Goal: Book appointment/travel/reservation

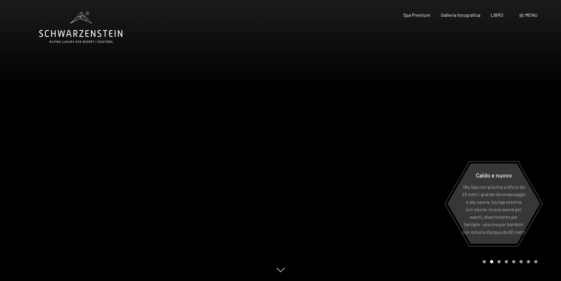
click at [527, 15] on font "menu" at bounding box center [531, 15] width 12 height 6
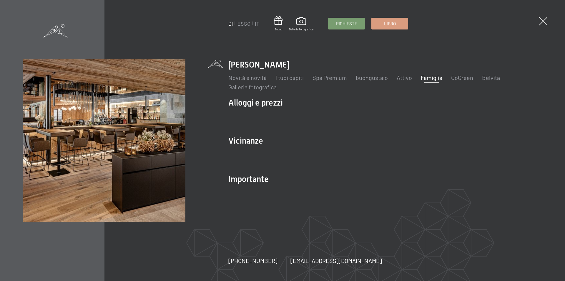
click at [431, 79] on font "Famiglia" at bounding box center [431, 77] width 21 height 7
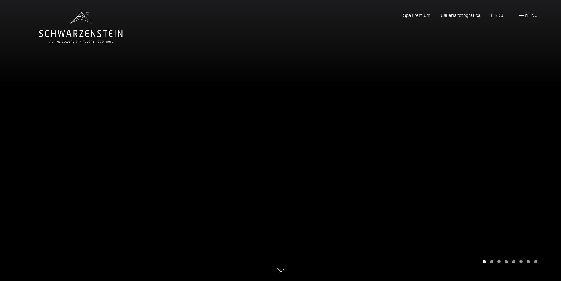
click at [540, 136] on div at bounding box center [421, 140] width 281 height 281
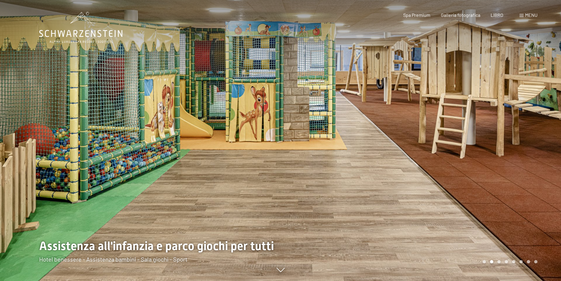
click at [532, 135] on div at bounding box center [421, 140] width 281 height 281
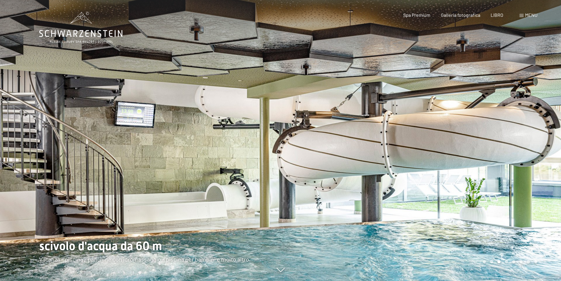
click at [532, 135] on div at bounding box center [421, 140] width 281 height 281
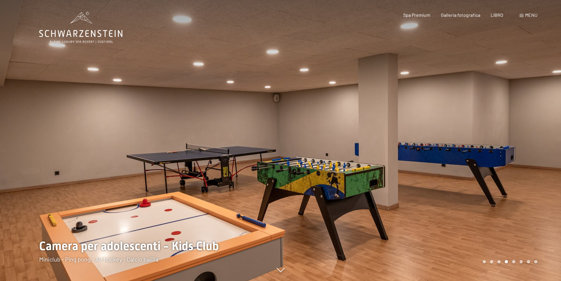
click at [532, 135] on div at bounding box center [421, 140] width 281 height 281
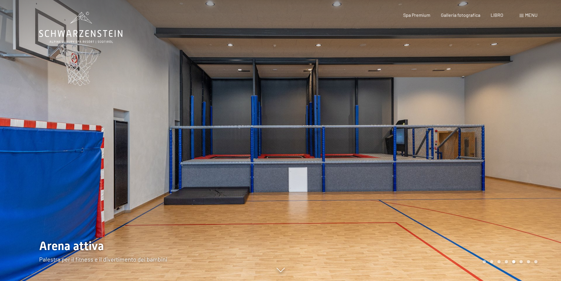
click at [532, 135] on div at bounding box center [421, 140] width 281 height 281
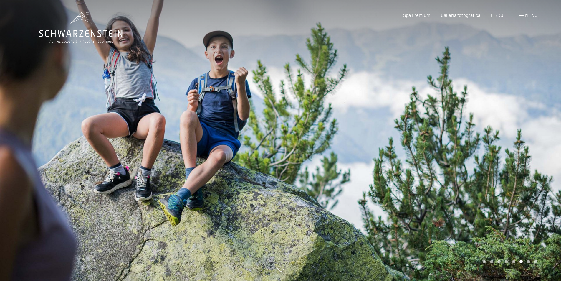
click at [532, 135] on div at bounding box center [421, 140] width 281 height 281
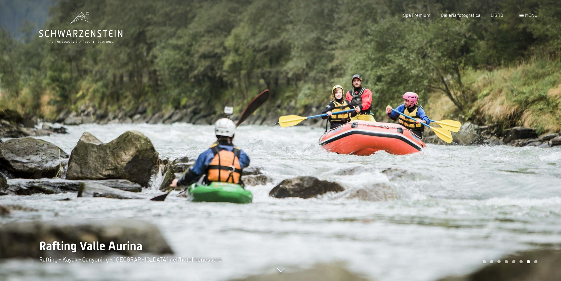
click at [532, 135] on div at bounding box center [421, 140] width 281 height 281
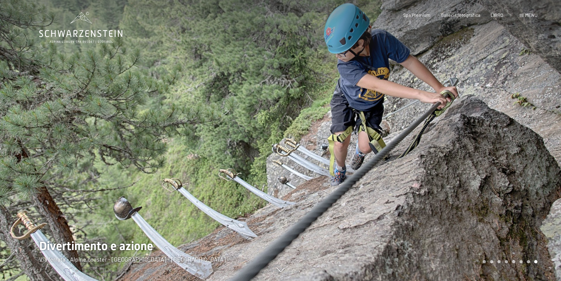
click at [532, 135] on div at bounding box center [421, 140] width 281 height 281
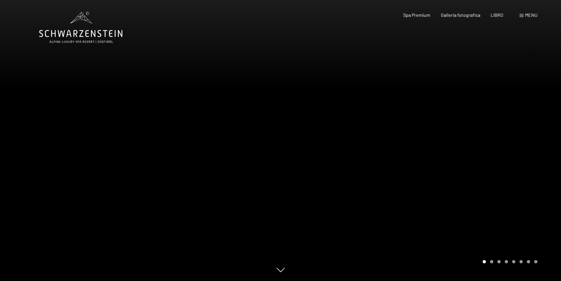
click at [532, 135] on div at bounding box center [421, 140] width 281 height 281
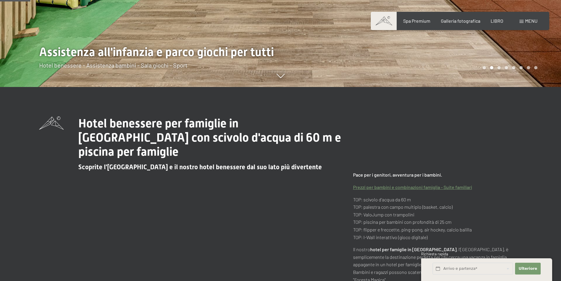
scroll to position [265, 0]
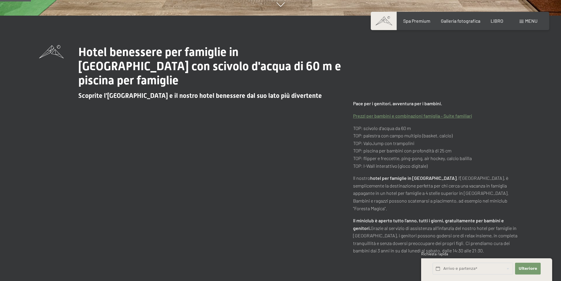
click at [421, 113] on font "Prezzi per bambini e combinazioni famiglia - Suite familiari" at bounding box center [412, 116] width 119 height 6
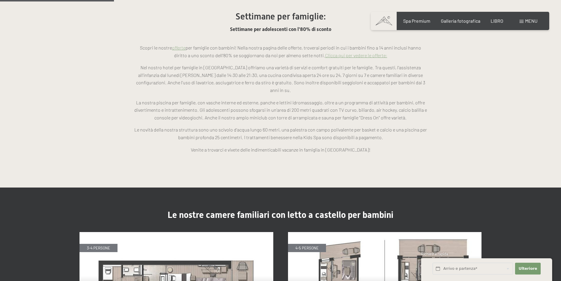
scroll to position [501, 0]
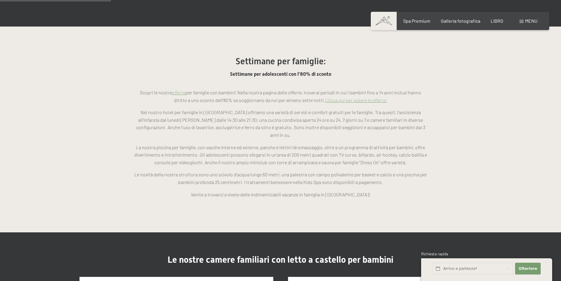
click at [358, 97] on font "Clicca qui per vedere le offerte:" at bounding box center [356, 100] width 62 height 6
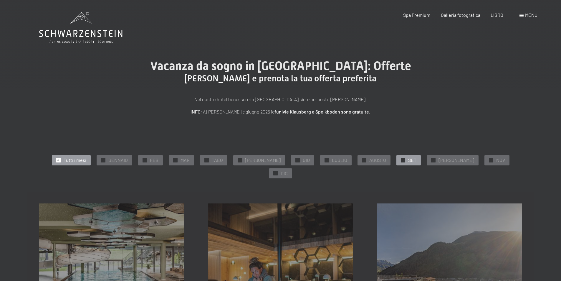
click at [408, 160] on font "SET" at bounding box center [412, 160] width 8 height 6
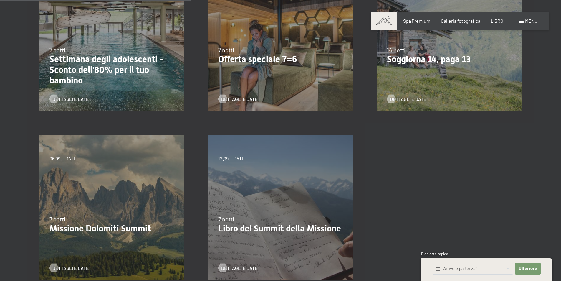
scroll to position [236, 0]
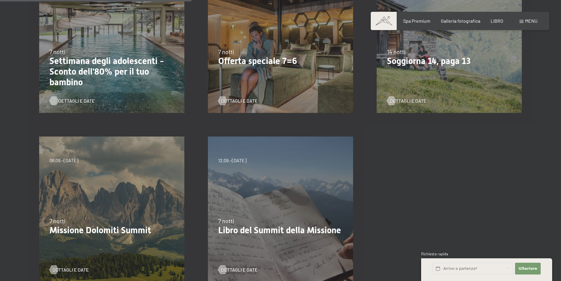
click at [71, 98] on font "Dettagli e date" at bounding box center [76, 101] width 37 height 6
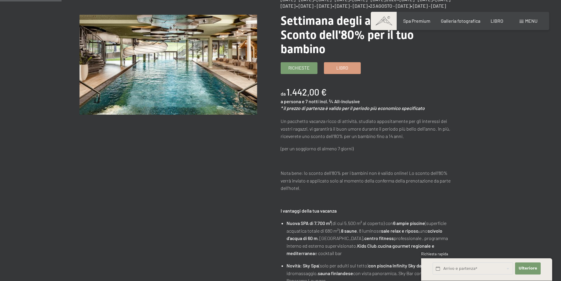
scroll to position [88, 0]
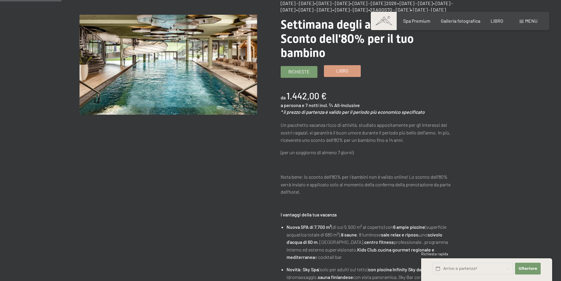
click at [342, 73] on font "Libro" at bounding box center [342, 70] width 12 height 5
click at [345, 73] on font "Libro" at bounding box center [342, 70] width 12 height 5
click at [294, 73] on font "Richieste" at bounding box center [298, 70] width 21 height 5
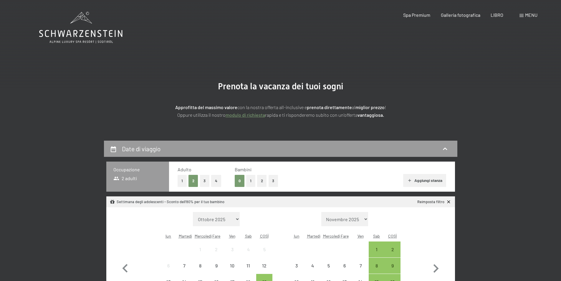
click at [260, 180] on button "2" at bounding box center [262, 181] width 10 height 12
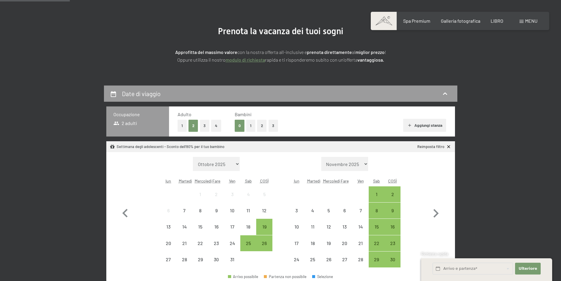
scroll to position [88, 0]
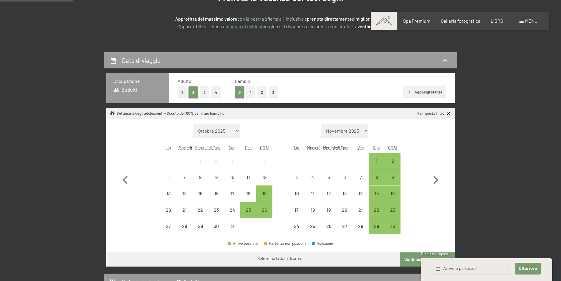
click at [236, 131] on select "Ottobre 2025 Novembre 2025 Dicembre 2025 Gennaio 2026 Febbraio 2026 Marzo 2026 …" at bounding box center [216, 130] width 47 height 14
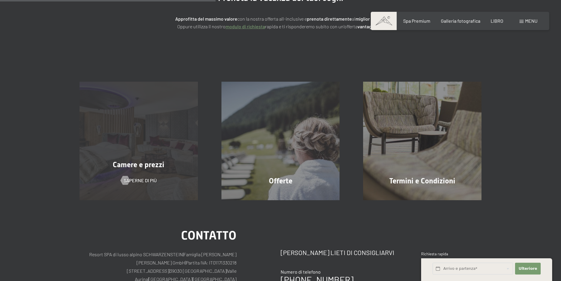
scroll to position [147, 0]
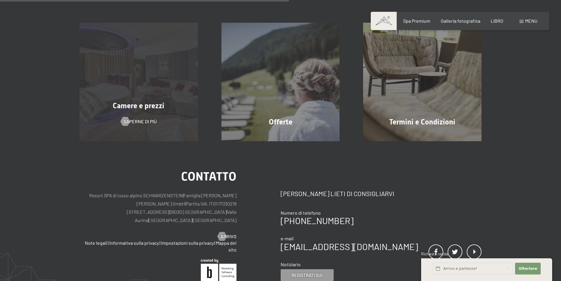
click at [145, 119] on span "Saperne di più" at bounding box center [140, 121] width 33 height 6
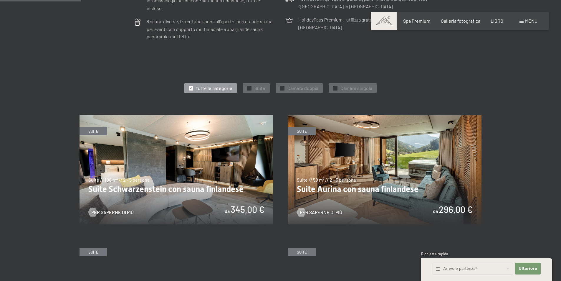
scroll to position [324, 0]
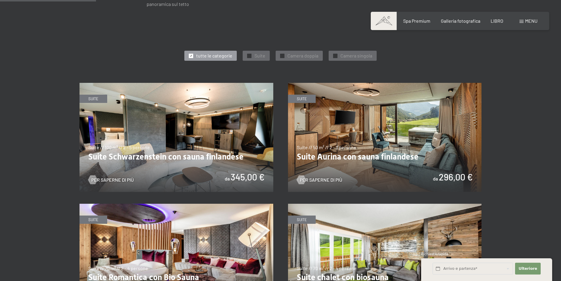
click at [212, 156] on img at bounding box center [177, 137] width 194 height 109
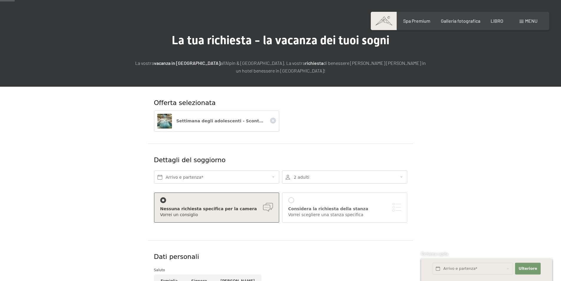
scroll to position [59, 0]
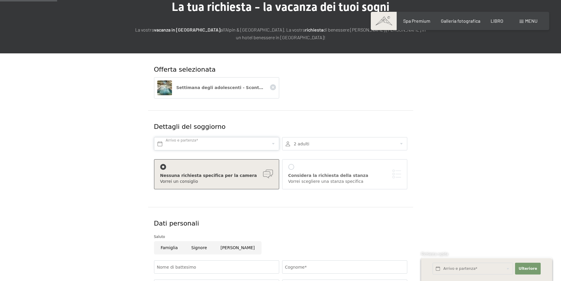
click at [211, 140] on input "text" at bounding box center [216, 143] width 125 height 13
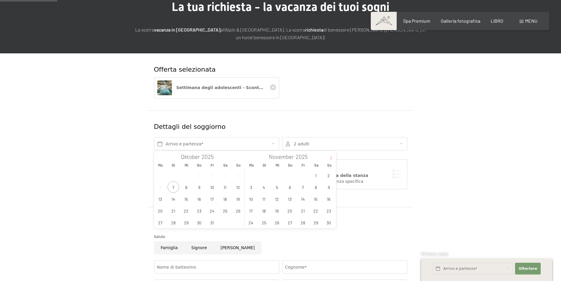
click at [332, 158] on icon at bounding box center [331, 158] width 4 height 4
type input "2026"
click at [332, 158] on icon at bounding box center [331, 158] width 4 height 4
type input "2026"
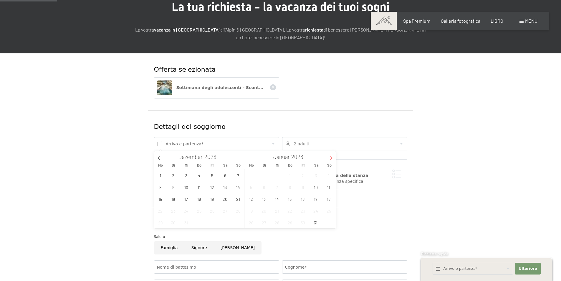
click at [332, 158] on icon at bounding box center [331, 158] width 4 height 4
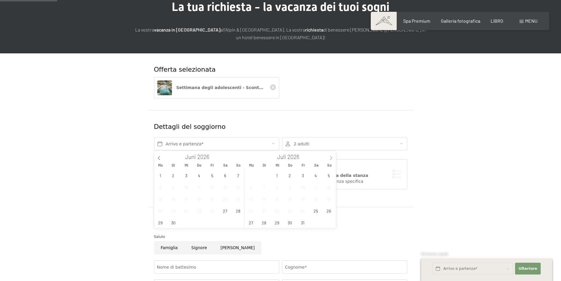
click at [332, 158] on icon at bounding box center [331, 158] width 4 height 4
click at [302, 176] on span "4" at bounding box center [302, 174] width 11 height 11
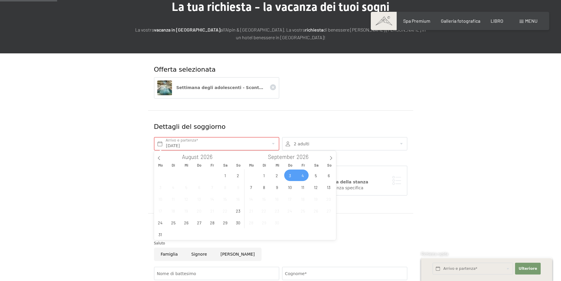
click at [290, 177] on span "3" at bounding box center [289, 174] width 11 height 11
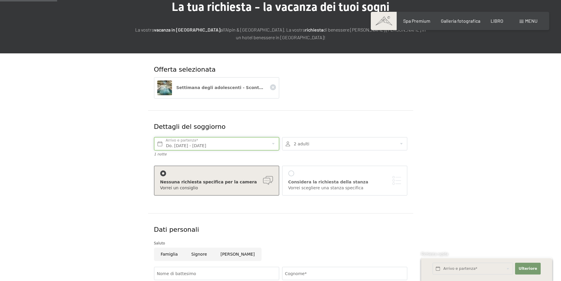
click at [235, 145] on input "Do. 03.09.2026 - Fr. 04.09.2026" at bounding box center [216, 143] width 125 height 13
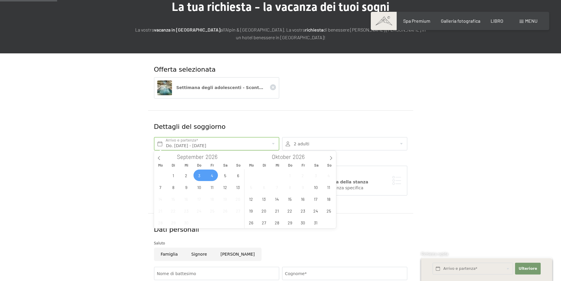
click at [200, 176] on span "3" at bounding box center [198, 174] width 11 height 11
click at [198, 187] on span "10" at bounding box center [198, 186] width 11 height 11
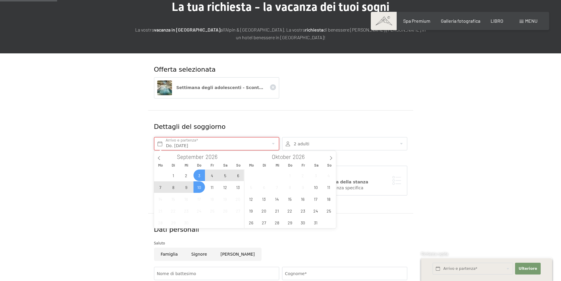
type input "Do. 03.09.2026 - Do. 10.09.2026"
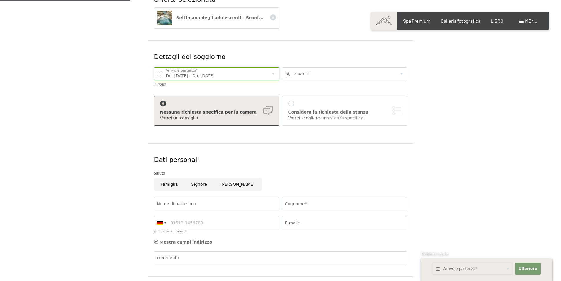
scroll to position [147, 0]
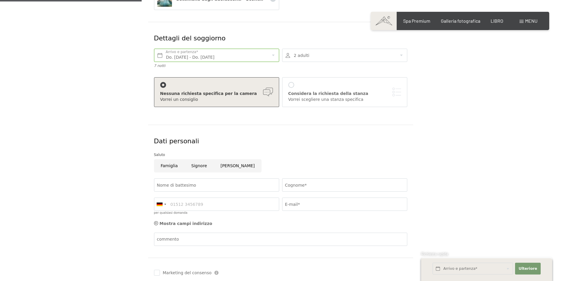
click at [173, 167] on input "Famiglia" at bounding box center [169, 165] width 31 height 13
radio input "true"
click at [175, 183] on input "Nome di battesimo" at bounding box center [216, 184] width 125 height 13
type input "mauro"
click at [300, 188] on input "Cognome*" at bounding box center [344, 184] width 125 height 13
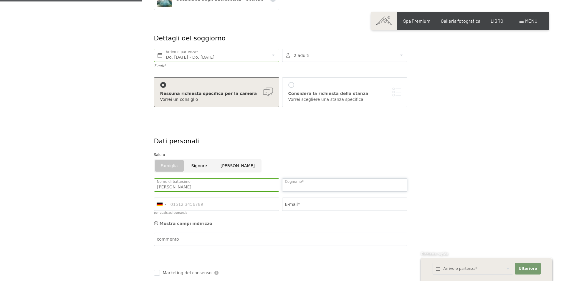
type input "Rossetti"
click at [309, 203] on input "E-mail*" at bounding box center [344, 203] width 125 height 13
type input "rossettimauro191@gmail.com"
click at [204, 204] on input "per qualsiasi domanda" at bounding box center [216, 203] width 125 height 13
type input "3200137690"
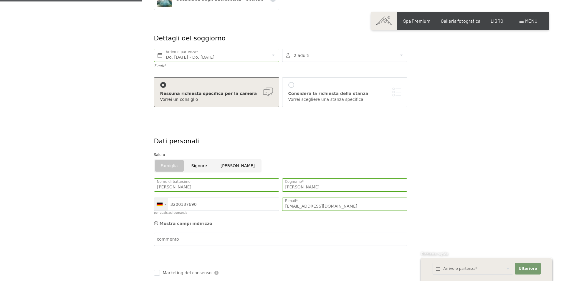
click at [166, 205] on div at bounding box center [161, 204] width 14 height 13
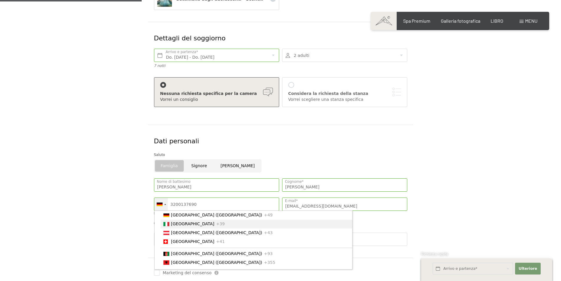
click at [176, 225] on font "[GEOGRAPHIC_DATA]" at bounding box center [192, 223] width 43 height 5
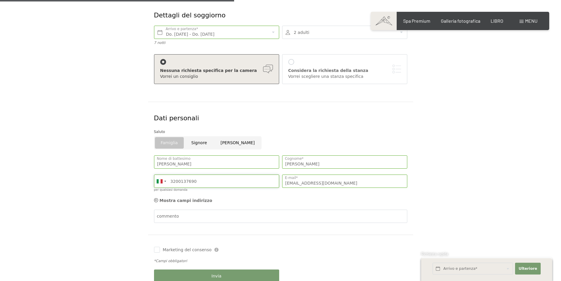
scroll to position [265, 0]
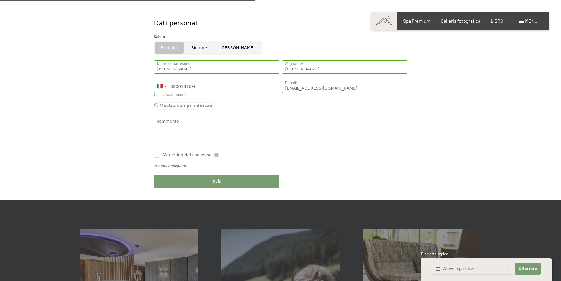
click at [156, 105] on icon at bounding box center [156, 105] width 4 height 4
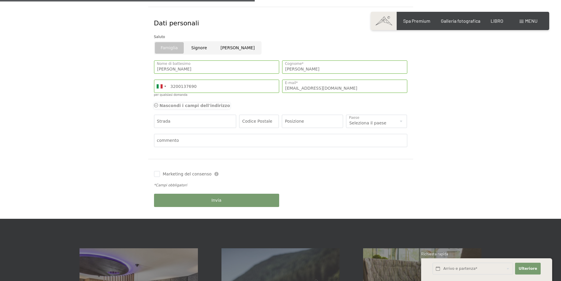
click at [156, 105] on icon at bounding box center [156, 105] width 4 height 4
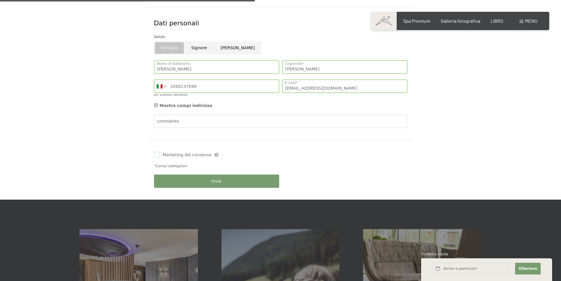
click at [155, 156] on input "Marketing del consenso" at bounding box center [157, 155] width 6 height 6
checkbox input "true"
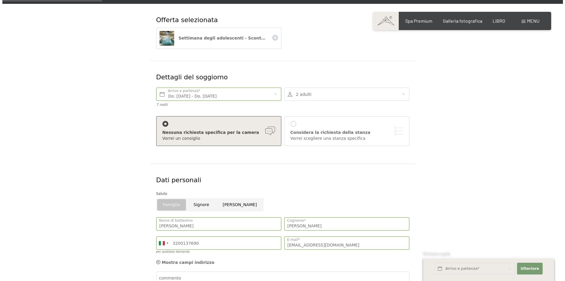
scroll to position [59, 0]
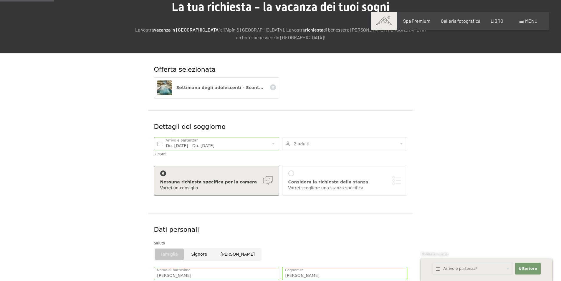
click at [292, 173] on div at bounding box center [291, 173] width 6 height 6
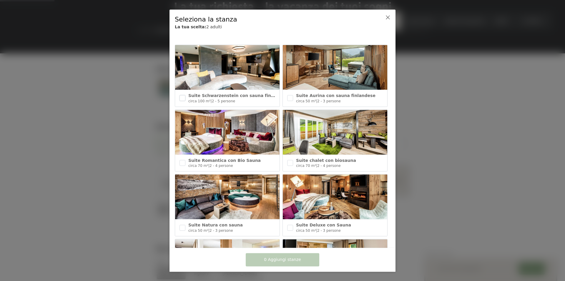
click at [183, 97] on input "checkbox" at bounding box center [183, 98] width 6 height 6
checkbox input "true"
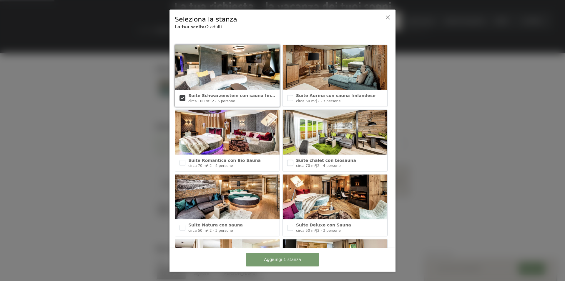
click at [290, 163] on input "checkbox" at bounding box center [290, 163] width 6 height 6
checkbox input "true"
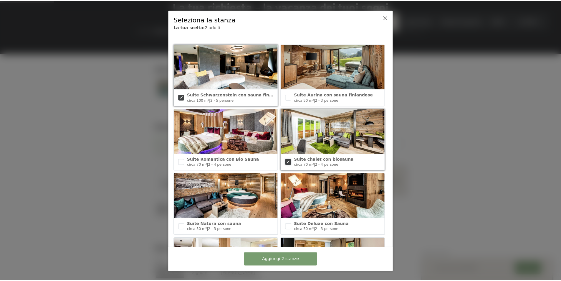
scroll to position [0, 0]
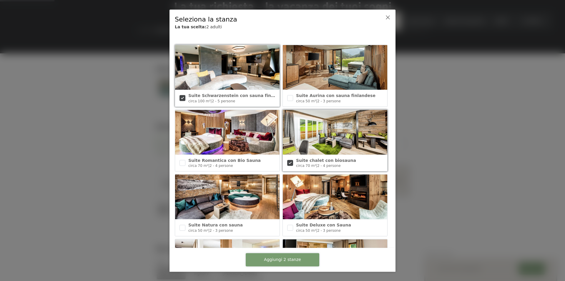
click at [280, 260] on font "Aggiungi 2 stanze" at bounding box center [282, 259] width 37 height 5
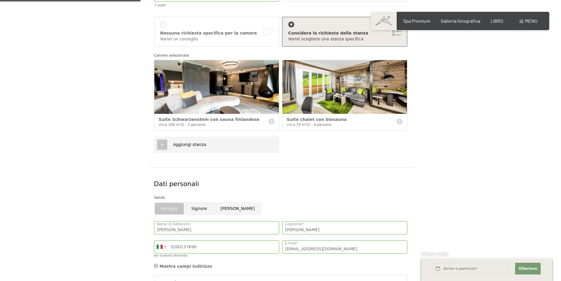
scroll to position [294, 0]
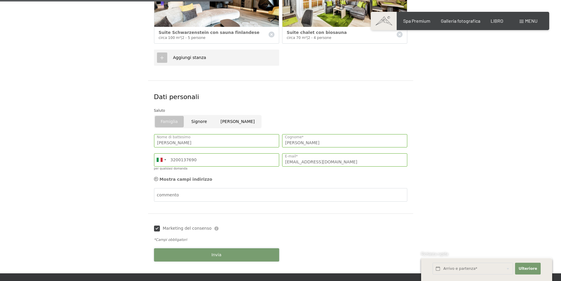
click at [221, 256] on button "Invia" at bounding box center [216, 254] width 125 height 13
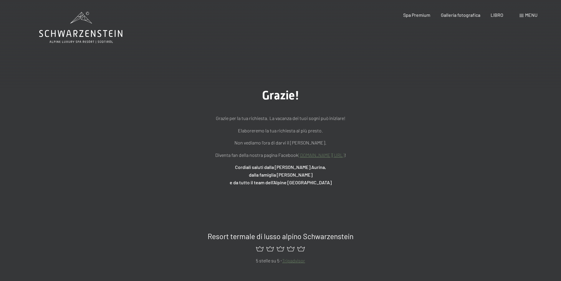
click at [521, 16] on span at bounding box center [521, 15] width 4 height 3
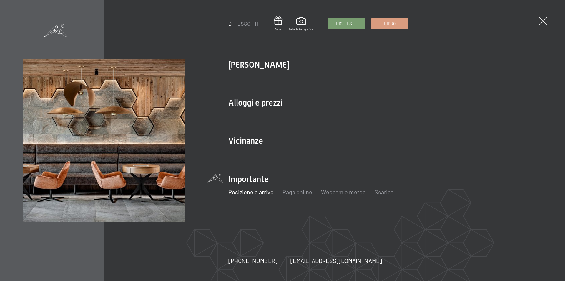
click at [246, 193] on font "Posizione e arrivo" at bounding box center [251, 191] width 45 height 7
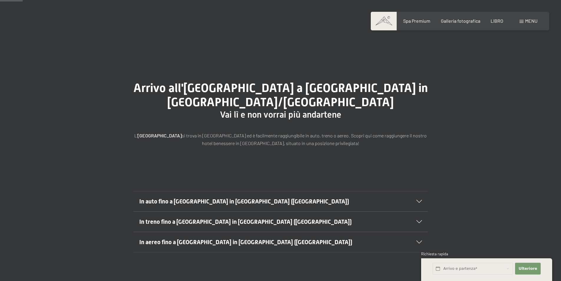
scroll to position [88, 0]
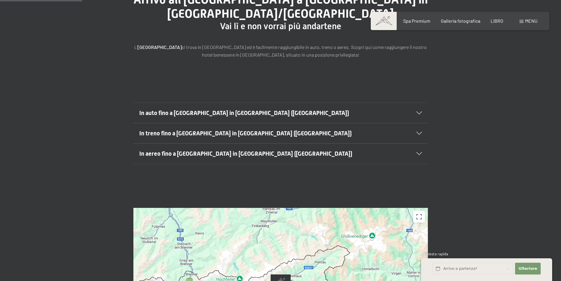
click at [418, 110] on div "In auto fino a [GEOGRAPHIC_DATA] in [GEOGRAPHIC_DATA] ([GEOGRAPHIC_DATA])" at bounding box center [280, 113] width 283 height 20
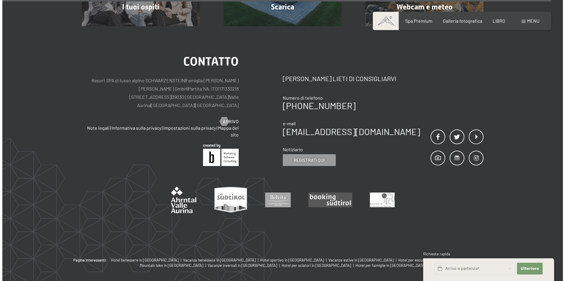
scroll to position [770, 0]
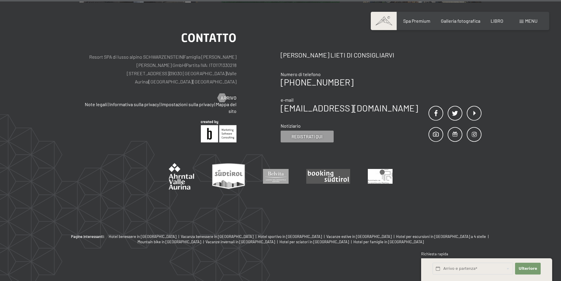
click at [525, 20] on font "menu" at bounding box center [531, 21] width 12 height 6
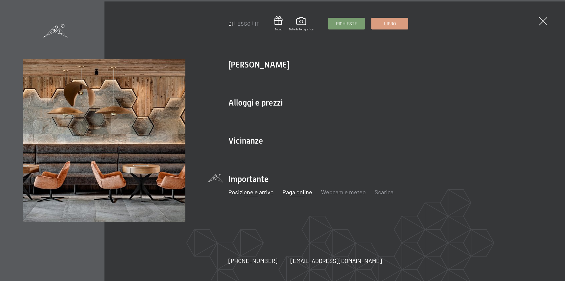
click at [289, 193] on font "Paga online" at bounding box center [298, 191] width 30 height 7
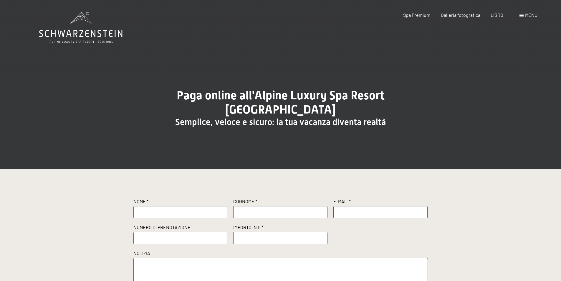
click at [519, 15] on div "menu" at bounding box center [528, 15] width 18 height 6
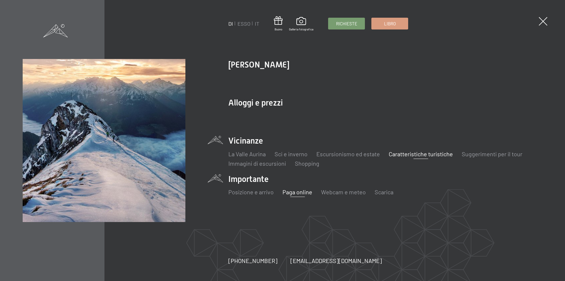
click at [444, 153] on font "Caratteristiche turistiche" at bounding box center [421, 153] width 64 height 7
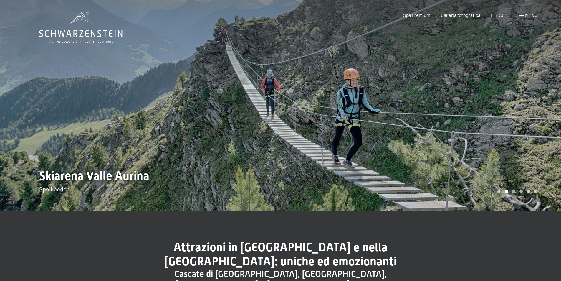
click at [523, 114] on div at bounding box center [421, 105] width 281 height 211
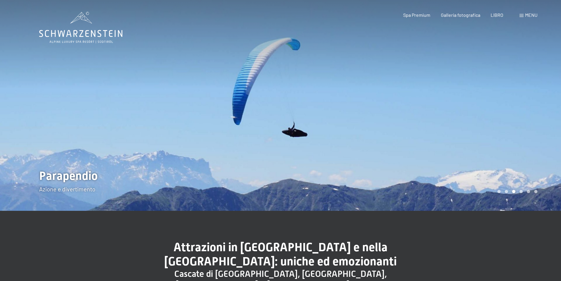
click at [523, 114] on div at bounding box center [421, 105] width 281 height 211
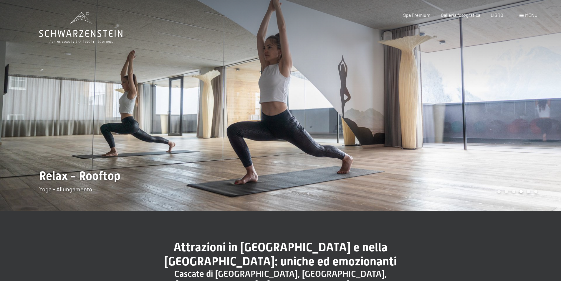
click at [523, 114] on div at bounding box center [421, 105] width 281 height 211
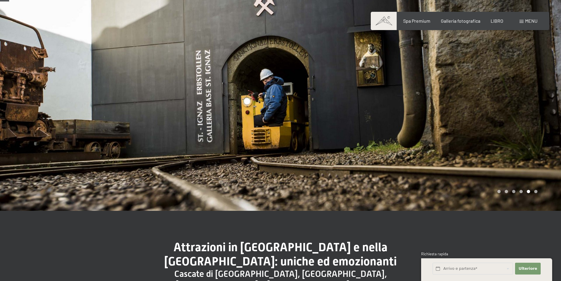
scroll to position [29, 0]
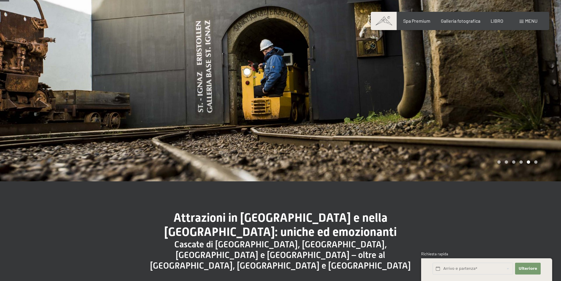
click at [527, 77] on div at bounding box center [421, 76] width 281 height 211
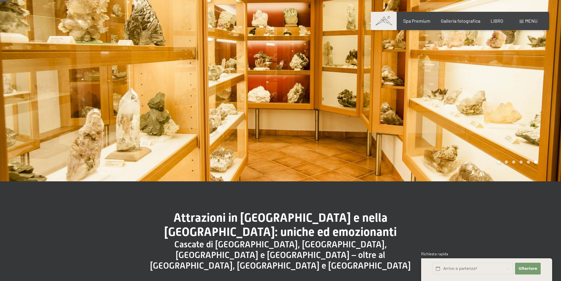
click at [527, 77] on div at bounding box center [421, 76] width 281 height 211
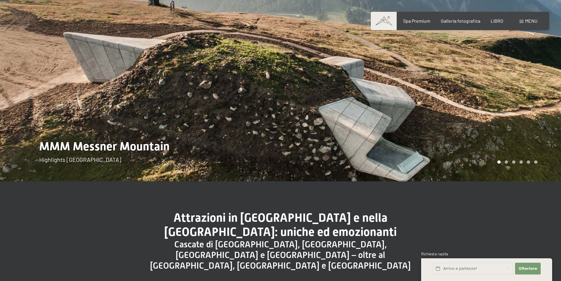
click at [527, 77] on div at bounding box center [421, 76] width 281 height 211
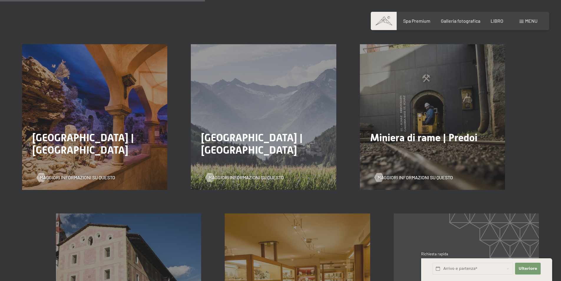
scroll to position [707, 0]
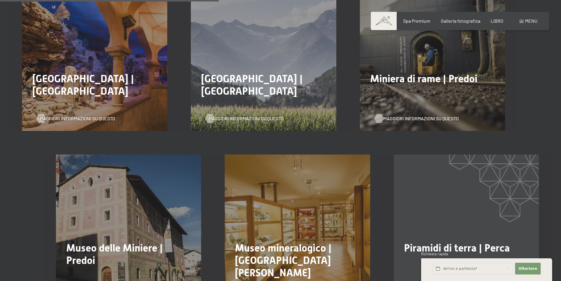
click at [386, 115] on font "Maggiori informazioni su questo" at bounding box center [420, 118] width 75 height 6
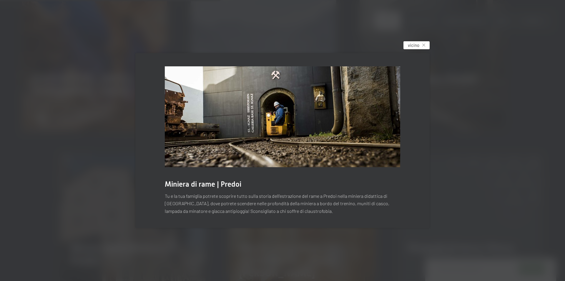
click at [419, 47] on font "vicino" at bounding box center [413, 44] width 11 height 5
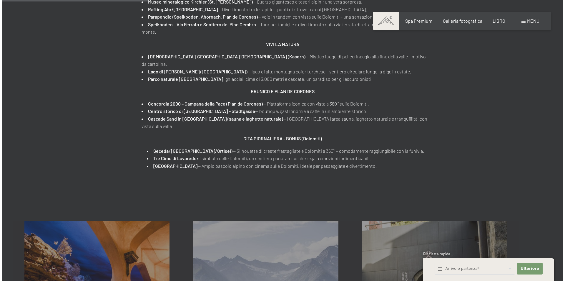
scroll to position [294, 0]
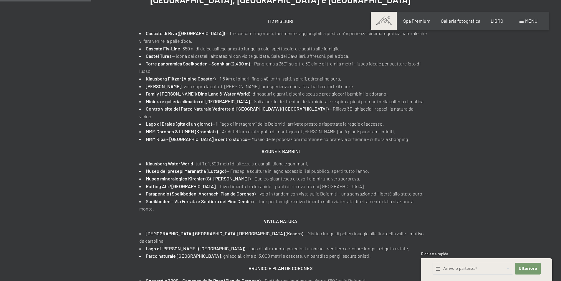
click at [535, 20] on font "menu" at bounding box center [531, 21] width 12 height 6
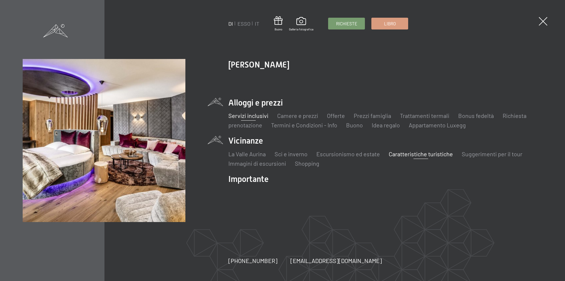
click at [254, 116] on font "Servizi inclusivi" at bounding box center [249, 115] width 40 height 7
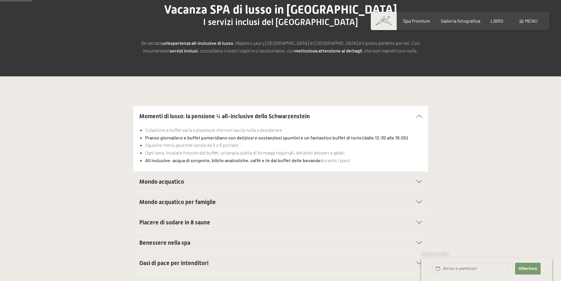
scroll to position [118, 0]
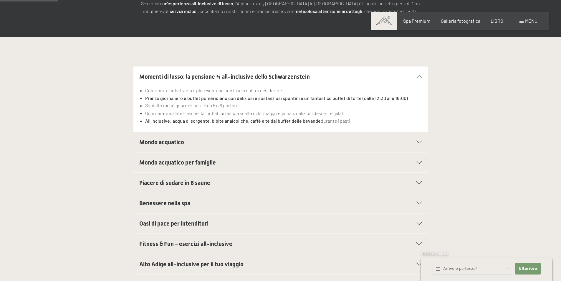
click at [420, 160] on div "Mondo acquatico per famiglie" at bounding box center [280, 162] width 283 height 20
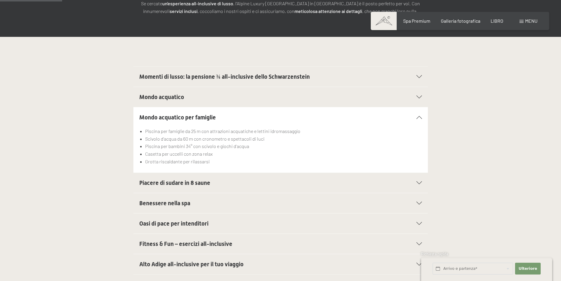
scroll to position [177, 0]
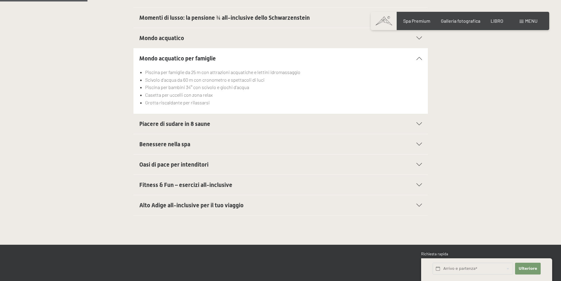
click at [417, 166] on icon at bounding box center [419, 164] width 6 height 3
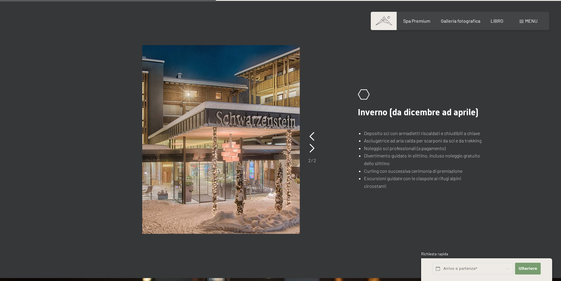
scroll to position [442, 0]
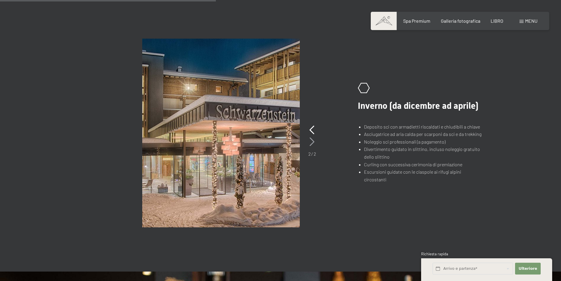
click at [314, 141] on icon at bounding box center [312, 141] width 5 height 9
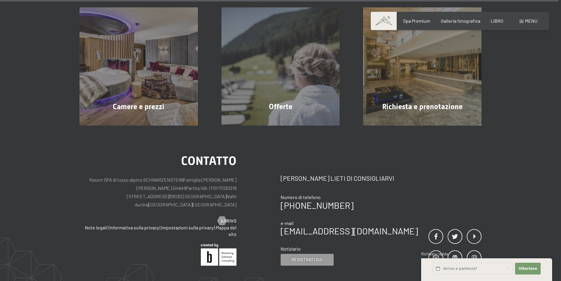
scroll to position [1174, 0]
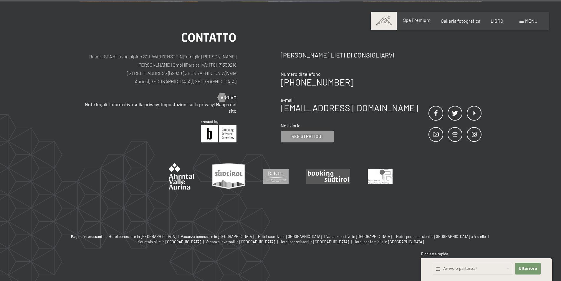
click at [419, 23] on div "Spa Premium" at bounding box center [416, 20] width 27 height 6
click at [421, 18] on font "Spa Premium" at bounding box center [416, 20] width 27 height 6
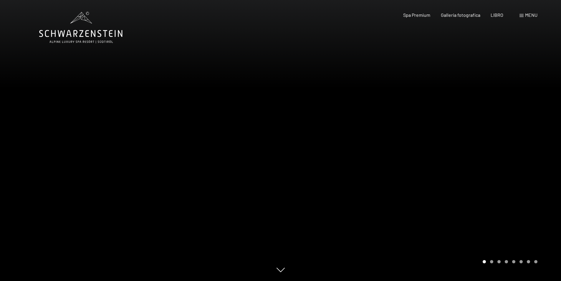
click at [494, 148] on div at bounding box center [421, 140] width 281 height 281
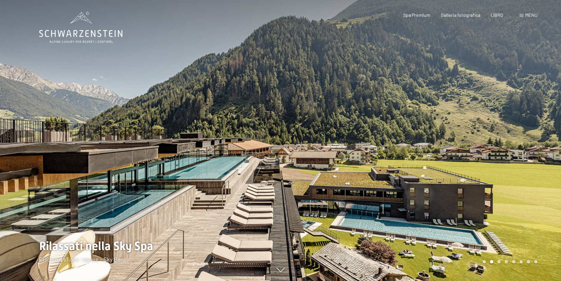
click at [494, 148] on div at bounding box center [421, 140] width 281 height 281
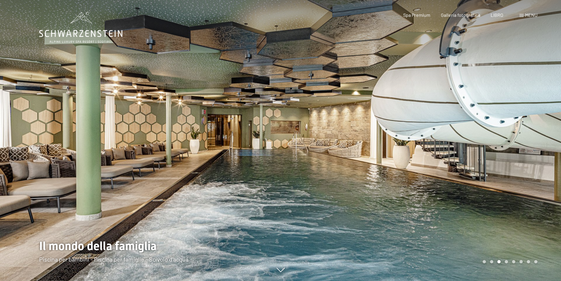
click at [494, 148] on div at bounding box center [421, 140] width 281 height 281
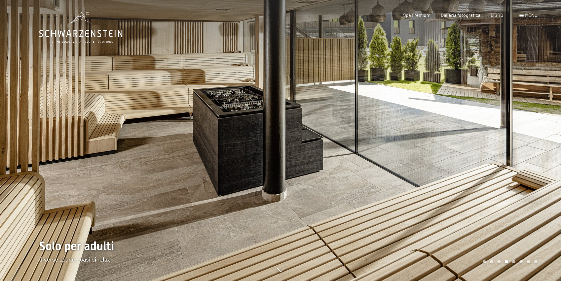
click at [494, 148] on div at bounding box center [421, 140] width 281 height 281
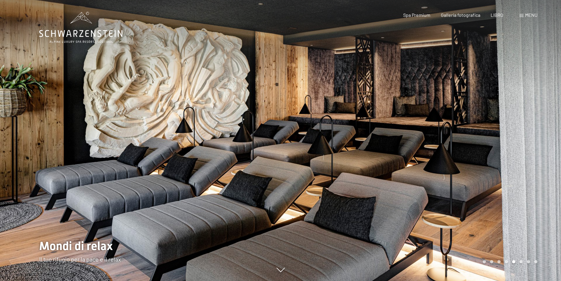
click at [494, 148] on div at bounding box center [421, 140] width 281 height 281
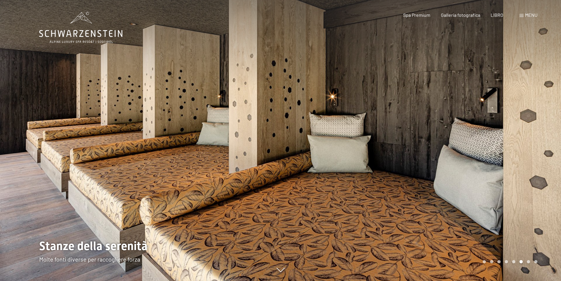
click at [494, 148] on div at bounding box center [421, 140] width 281 height 281
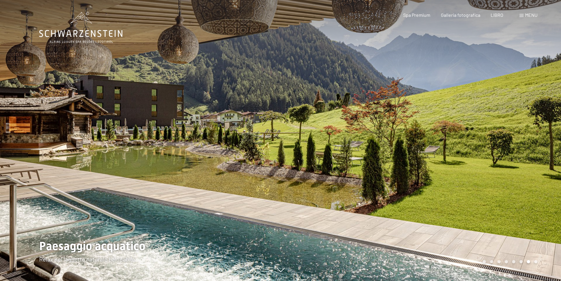
click at [494, 148] on div at bounding box center [421, 140] width 281 height 281
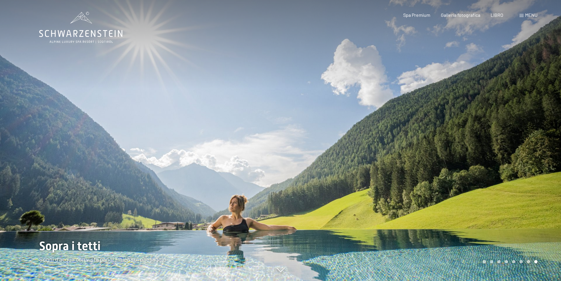
click at [494, 148] on div at bounding box center [421, 140] width 281 height 281
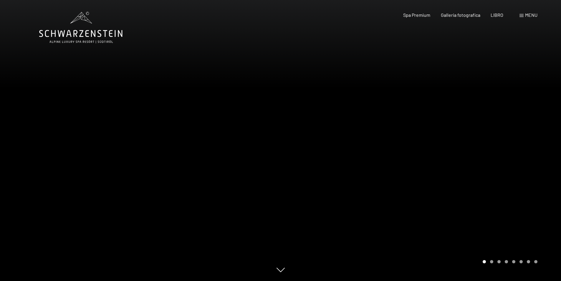
click at [494, 148] on div at bounding box center [421, 140] width 281 height 281
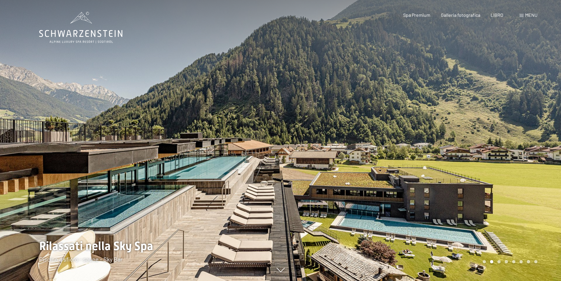
click at [535, 15] on font "menu" at bounding box center [531, 15] width 12 height 6
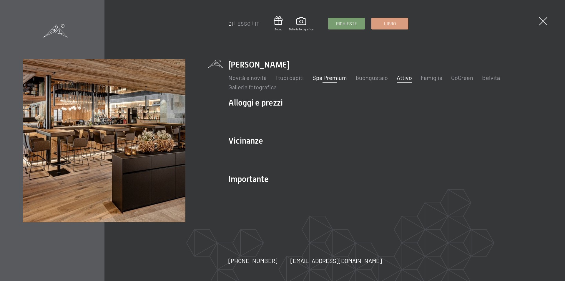
click at [406, 77] on font "Attivo" at bounding box center [404, 77] width 15 height 7
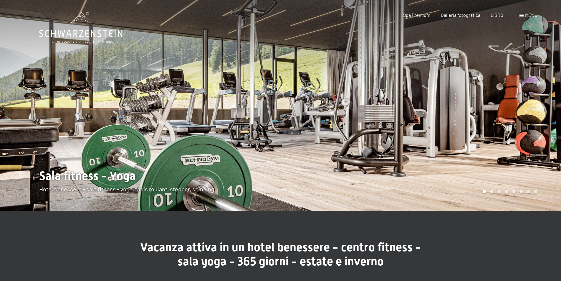
click at [523, 16] on span at bounding box center [521, 15] width 4 height 3
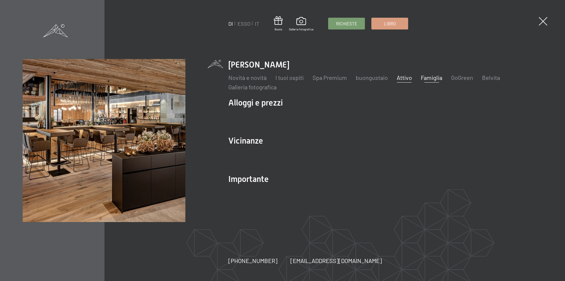
click at [434, 80] on font "Famiglia" at bounding box center [431, 77] width 21 height 7
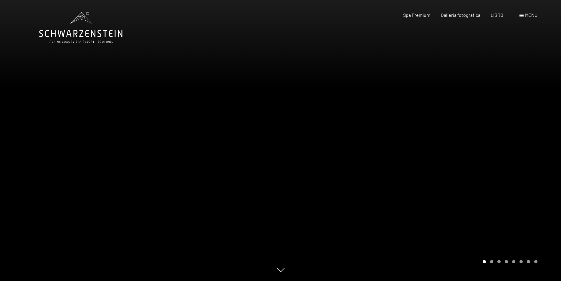
click at [530, 17] on font "menu" at bounding box center [531, 15] width 12 height 6
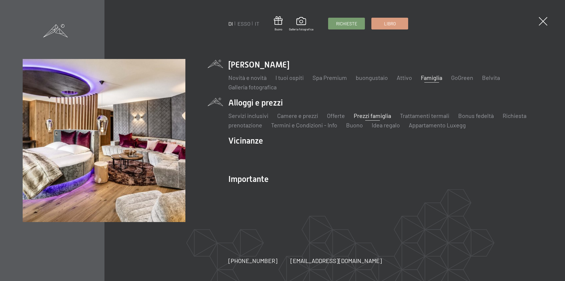
click at [373, 114] on font "Prezzi famiglia" at bounding box center [372, 115] width 37 height 7
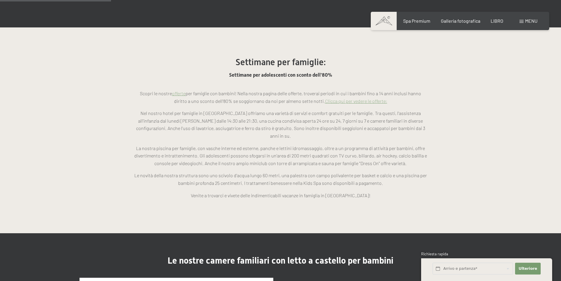
scroll to position [501, 0]
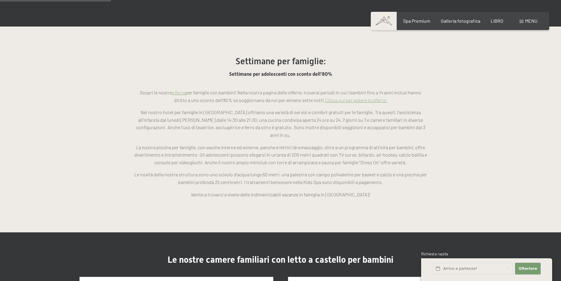
click at [472, 112] on section "Settimane per famiglie: Settimane per adolescenti con sconto dell'80% Scopri le…" at bounding box center [280, 130] width 561 height 206
click at [459, 20] on font "Galleria fotografica" at bounding box center [460, 20] width 39 height 6
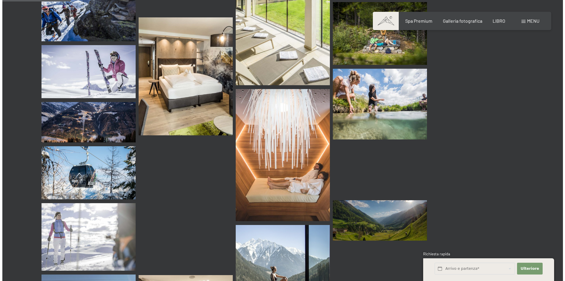
scroll to position [913, 0]
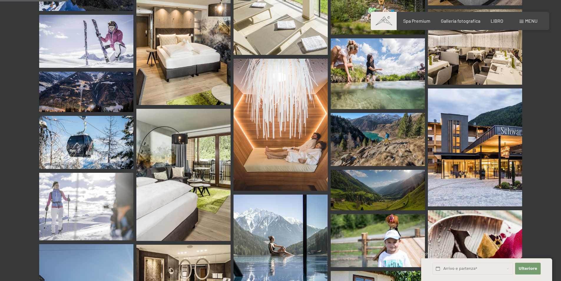
click at [530, 20] on font "menu" at bounding box center [531, 21] width 12 height 6
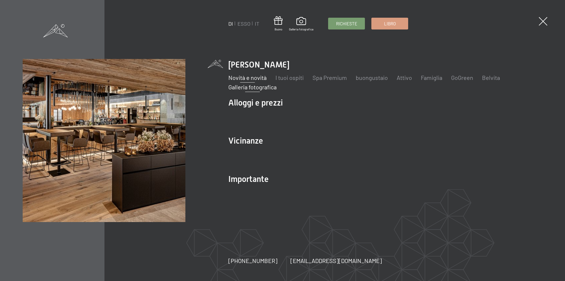
click at [255, 76] on font "Novità e novità" at bounding box center [248, 77] width 38 height 7
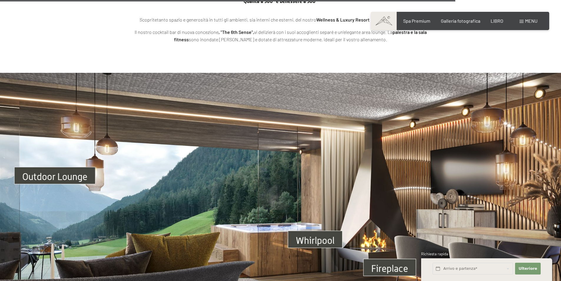
scroll to position [2179, 0]
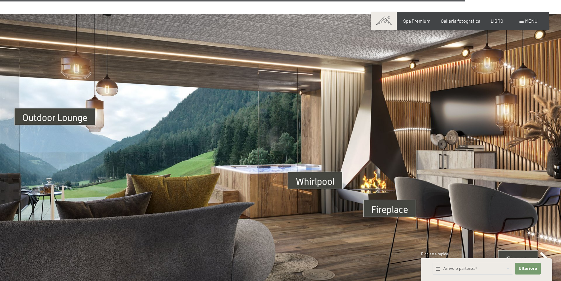
click at [308, 178] on img at bounding box center [280, 172] width 561 height 316
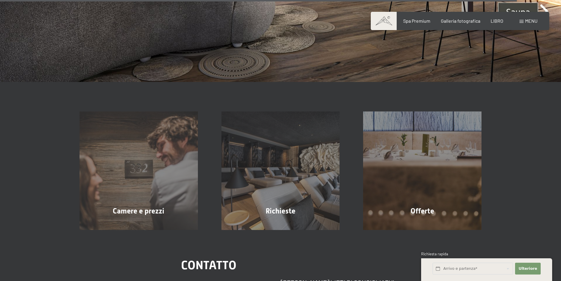
scroll to position [2444, 0]
